Goal: Task Accomplishment & Management: Use online tool/utility

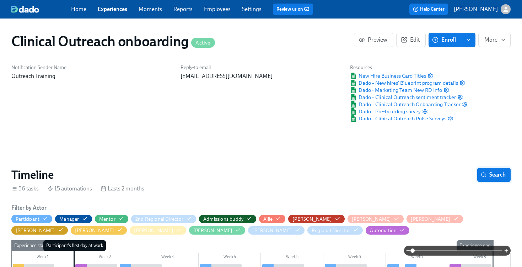
click at [489, 176] on span "Search" at bounding box center [493, 174] width 23 height 7
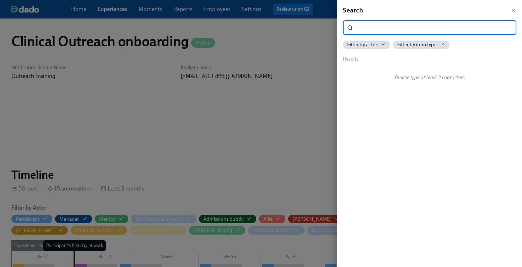
scroll to position [0, 3705]
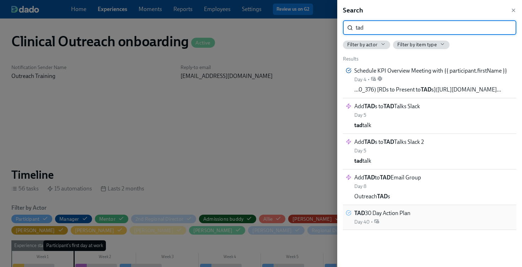
type input "tad"
click at [410, 219] on div "TAD 30 Day Action Plan Day 40 •" at bounding box center [382, 217] width 56 height 16
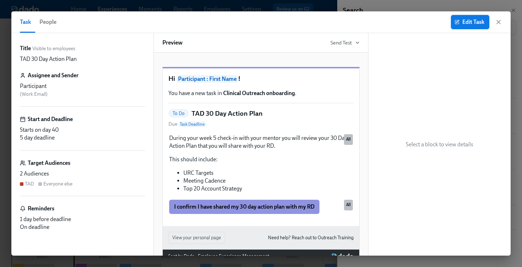
click at [476, 21] on span "Edit Task" at bounding box center [470, 21] width 28 height 7
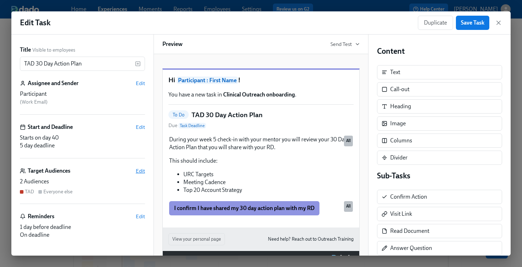
click at [138, 170] on span "Edit" at bounding box center [140, 170] width 9 height 7
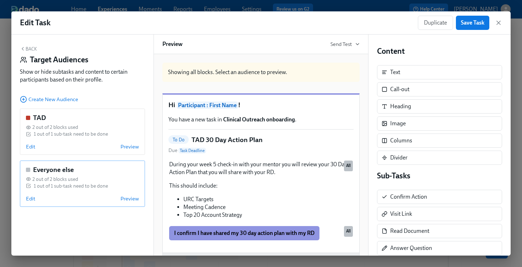
click at [91, 175] on div "Everyone else 2 out of 2 blocks used 1 out of 1 sub-task need to be done Edit P…" at bounding box center [82, 183] width 125 height 46
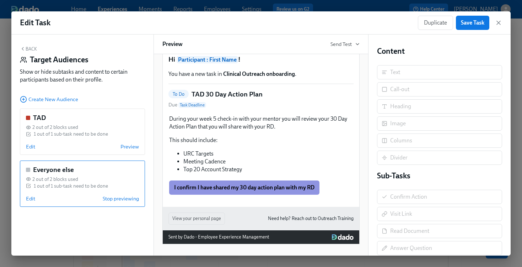
scroll to position [55, 0]
click at [26, 198] on span "Edit" at bounding box center [30, 198] width 9 height 7
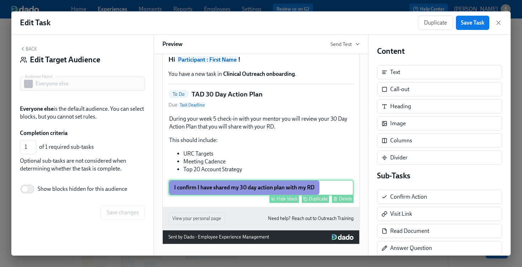
click at [289, 199] on div "Hide block" at bounding box center [287, 198] width 21 height 5
type input "0"
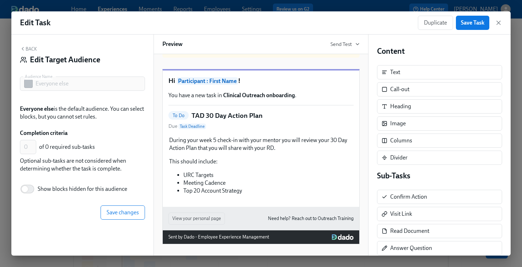
scroll to position [33, 0]
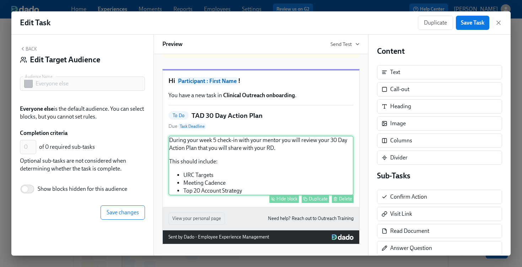
click at [286, 198] on div "Hide block" at bounding box center [287, 198] width 21 height 5
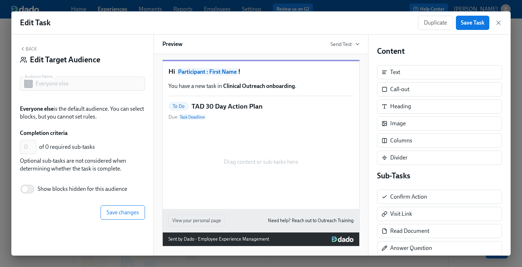
click at [267, 114] on div "To Do TAD 30 Day Action Plan Due Task Deadline" at bounding box center [261, 111] width 185 height 19
click at [27, 49] on button "Back" at bounding box center [28, 49] width 17 height 6
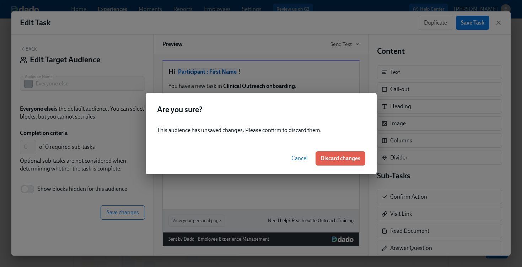
click at [307, 158] on button "Cancel" at bounding box center [300, 158] width 26 height 14
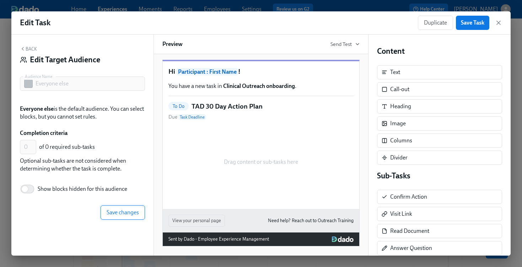
click at [113, 214] on span "Save changes" at bounding box center [123, 212] width 32 height 7
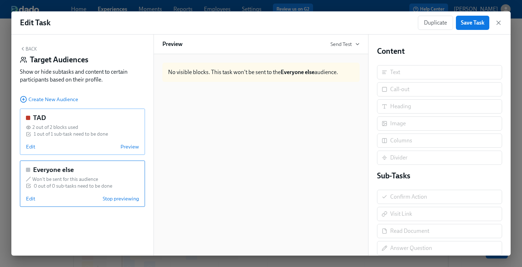
click at [55, 133] on div "1 out of 1 sub-task need to be done" at bounding box center [71, 133] width 74 height 7
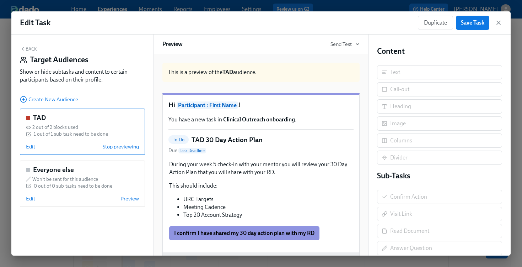
click at [34, 149] on span "Edit" at bounding box center [30, 146] width 9 height 7
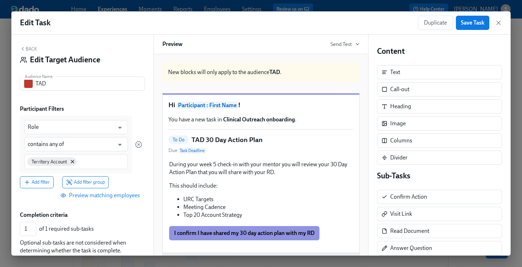
click at [110, 196] on span "Preview matching employees" at bounding box center [101, 195] width 78 height 7
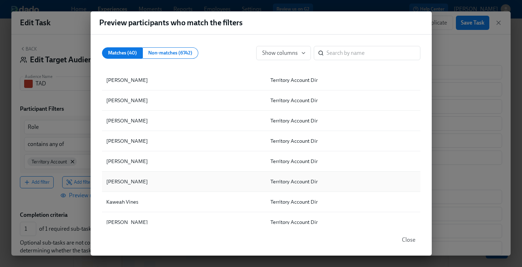
scroll to position [37, 0]
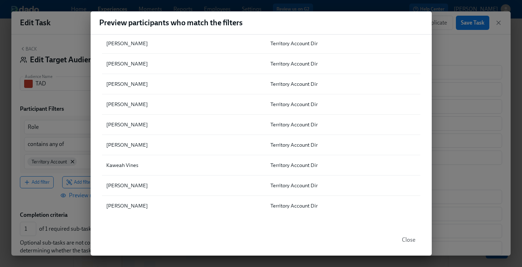
click at [452, 55] on div "Preview participants who match the filters Matches (40) Non-matches (6742) Show…" at bounding box center [261, 133] width 522 height 267
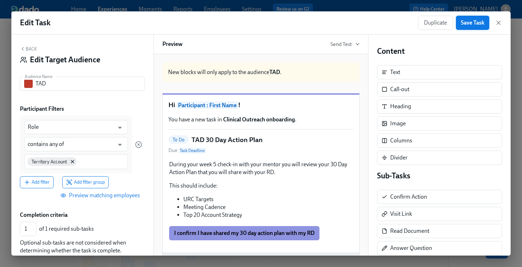
click at [468, 26] on span "Save Task" at bounding box center [472, 22] width 23 height 7
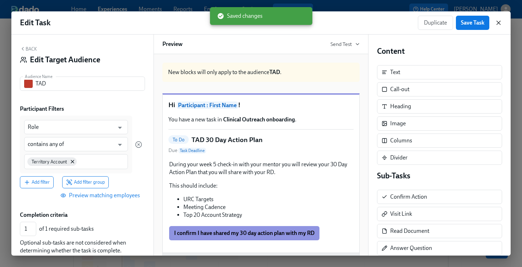
click at [496, 20] on icon "button" at bounding box center [498, 22] width 7 height 7
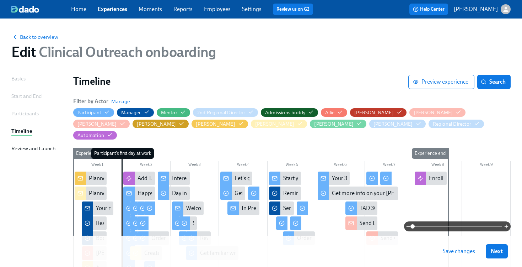
click at [461, 250] on span "Save changes" at bounding box center [459, 250] width 32 height 7
click at [443, 251] on span "Save changes" at bounding box center [459, 250] width 32 height 7
click at [494, 253] on span "Next" at bounding box center [497, 250] width 12 height 7
click at [494, 253] on div "Saving..." at bounding box center [487, 251] width 42 height 14
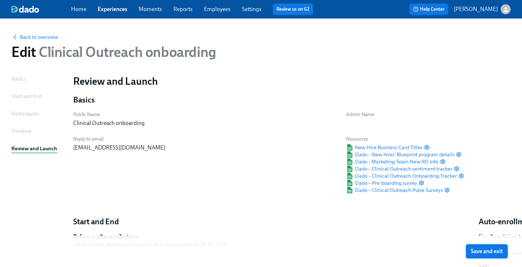
click at [492, 253] on span "Save and exit" at bounding box center [487, 250] width 32 height 7
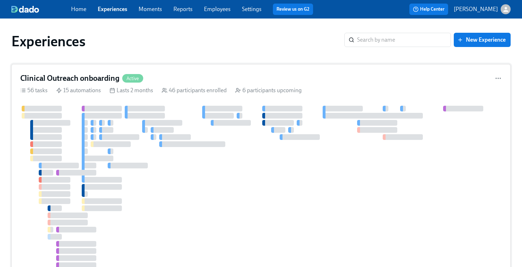
click at [191, 81] on div "Clinical Outreach onboarding Active" at bounding box center [261, 78] width 482 height 11
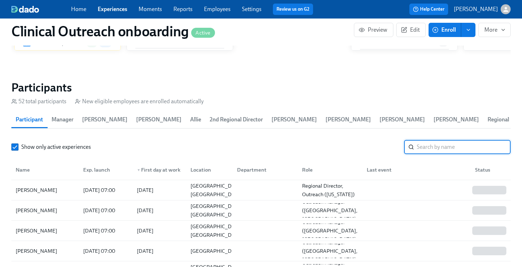
click at [457, 150] on input "search" at bounding box center [464, 147] width 94 height 14
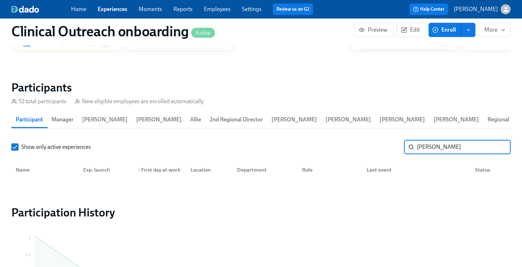
type input "[PERSON_NAME]"
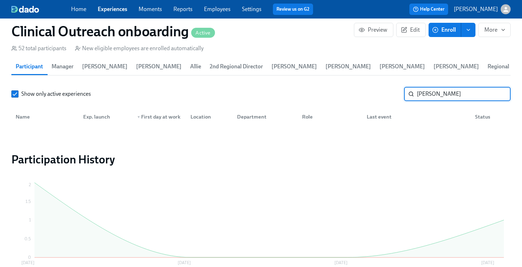
scroll to position [987, 0]
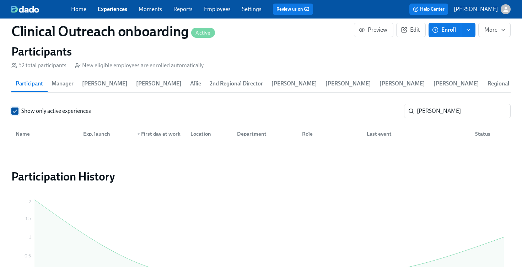
click at [14, 114] on input "Show only active experiences" at bounding box center [15, 111] width 6 height 6
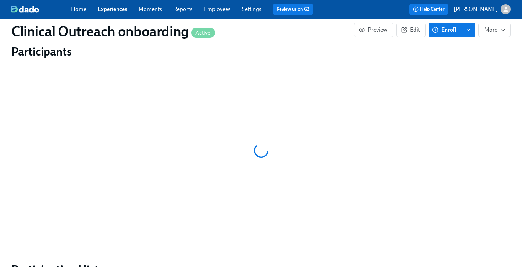
scroll to position [984, 0]
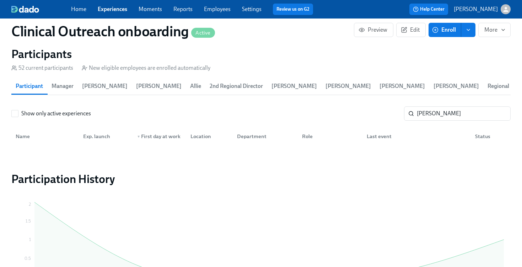
drag, startPoint x: 15, startPoint y: 114, endPoint x: 384, endPoint y: 95, distance: 369.6
click at [15, 114] on input "Show only active experiences" at bounding box center [15, 113] width 6 height 6
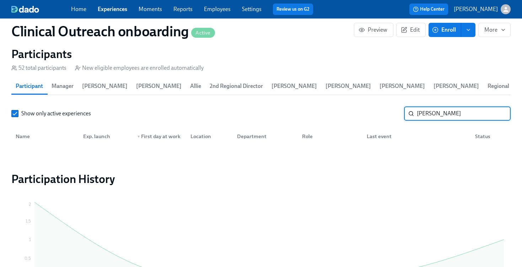
drag, startPoint x: 417, startPoint y: 110, endPoint x: 371, endPoint y: 110, distance: 46.2
click at [371, 110] on div "Show only active experiences [PERSON_NAME]" at bounding box center [261, 113] width 500 height 14
type input "[PERSON_NAME]"
